Goal: Find contact information: Find contact information

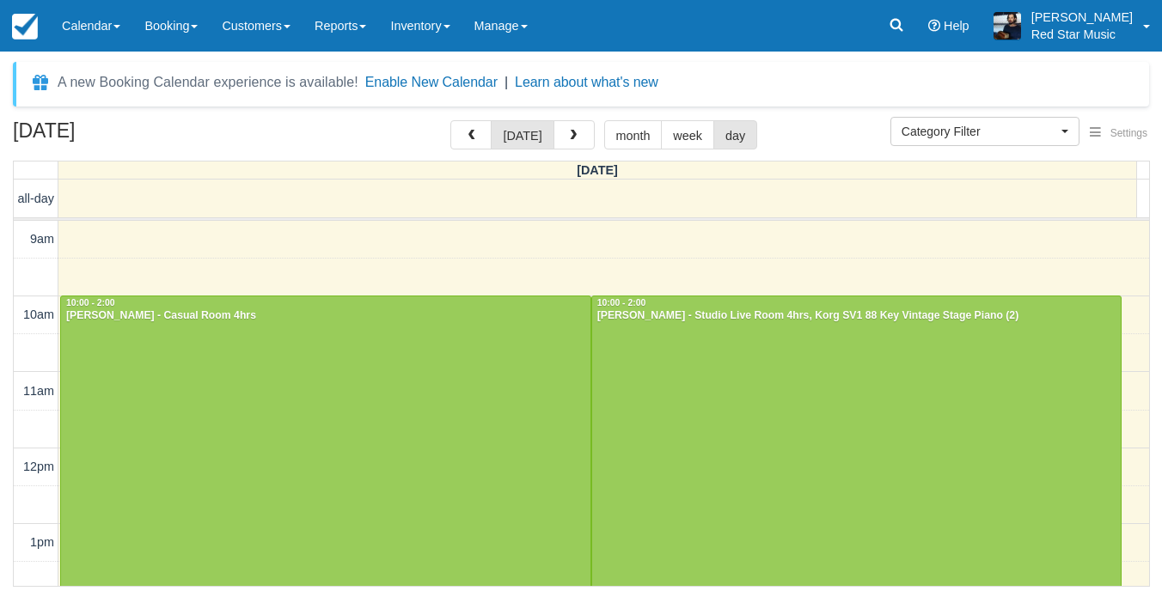
select select
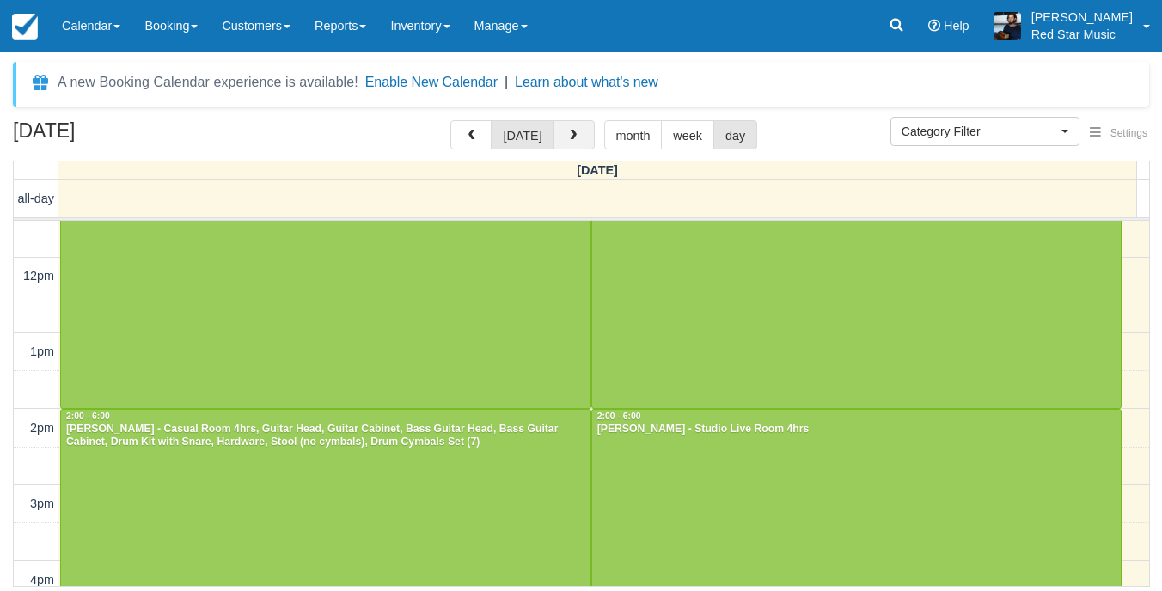
click at [554, 137] on button "button" at bounding box center [574, 134] width 41 height 29
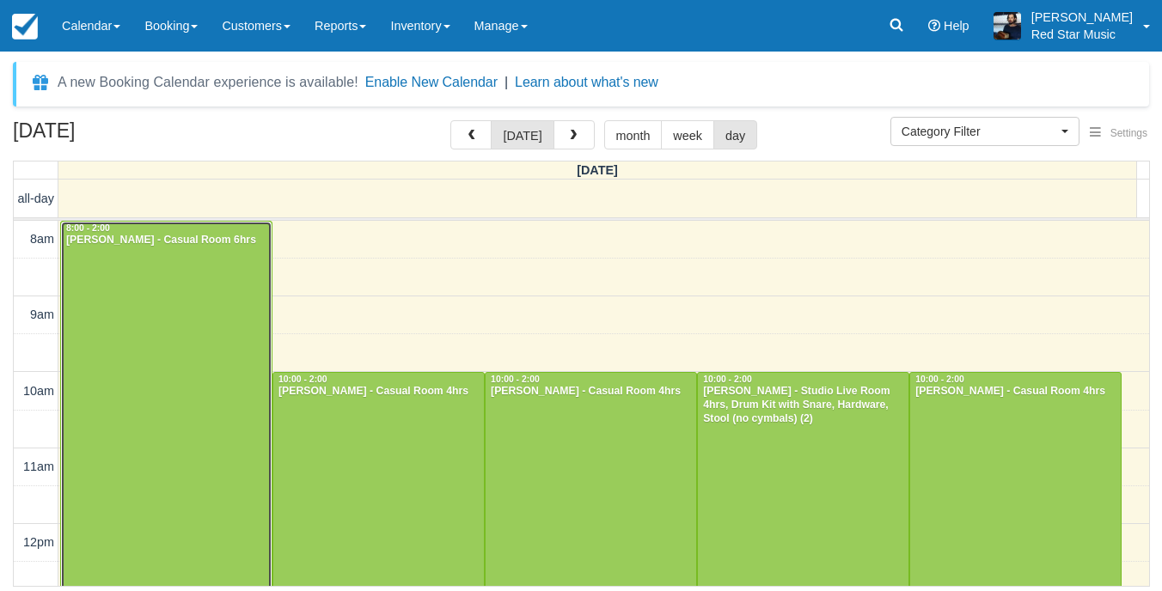
click at [124, 316] on div at bounding box center [166, 449] width 211 height 454
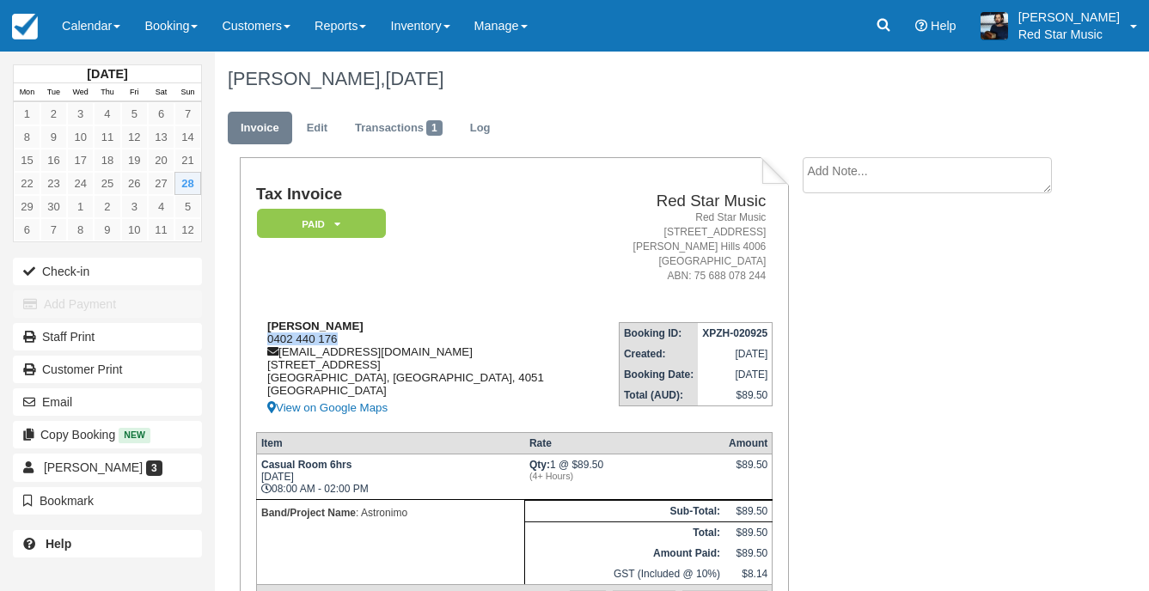
drag, startPoint x: 342, startPoint y: 337, endPoint x: 264, endPoint y: 340, distance: 78.3
click at [264, 340] on div "[PERSON_NAME] 0402 440 176 [EMAIL_ADDRESS][DOMAIN_NAME] [STREET_ADDRESS] View o…" at bounding box center [424, 369] width 337 height 99
copy div "0402 440 176"
